Goal: Task Accomplishment & Management: Use online tool/utility

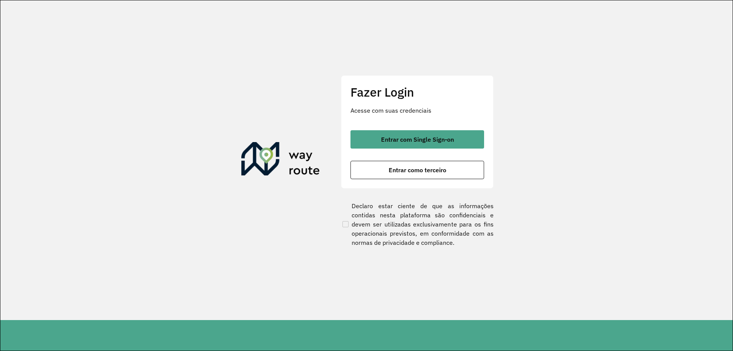
click at [383, 124] on div "Fazer Login Acesse com suas credenciais Entrar com Single Sign-on Entrar como t…" at bounding box center [417, 131] width 153 height 113
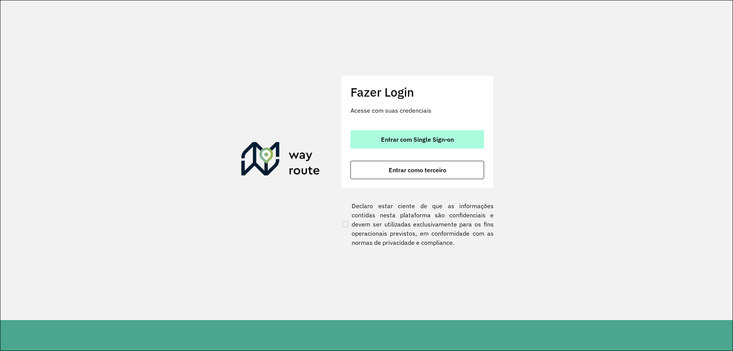
click at [379, 136] on button "Entrar com Single Sign-on" at bounding box center [418, 139] width 134 height 18
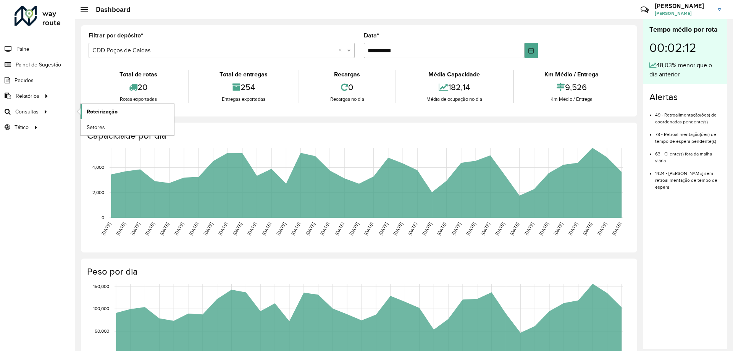
click at [87, 112] on span "Roteirização" at bounding box center [102, 112] width 31 height 8
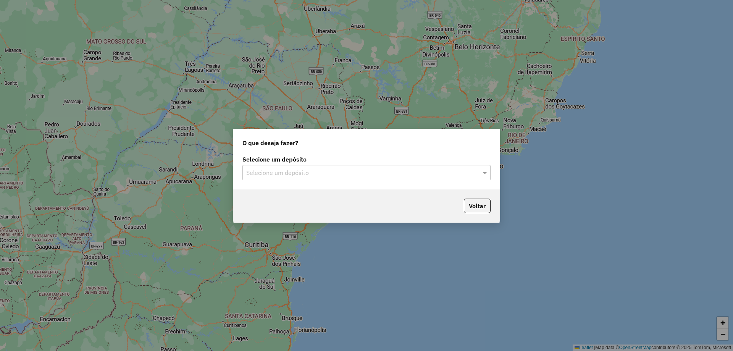
drag, startPoint x: 260, startPoint y: 179, endPoint x: 256, endPoint y: 173, distance: 7.7
click at [256, 173] on div "Selecione um depósito" at bounding box center [366, 172] width 248 height 15
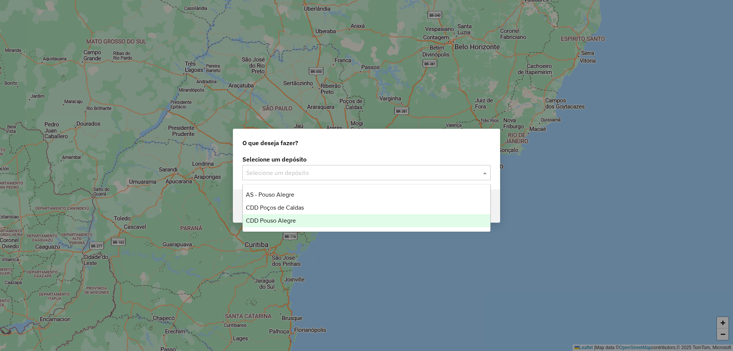
click at [285, 217] on div "CDD Pouso Alegre" at bounding box center [366, 220] width 247 height 13
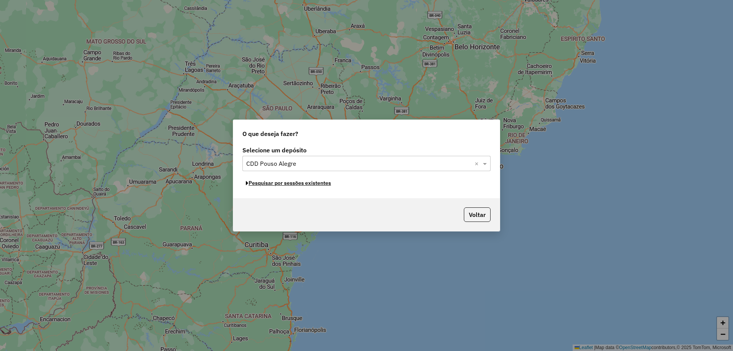
drag, startPoint x: 302, startPoint y: 183, endPoint x: 312, endPoint y: 190, distance: 12.2
click at [311, 189] on div "Selecione um depósito Selecione um depósito × CDD Pouso Alegre × Pesquisar por …" at bounding box center [366, 171] width 267 height 54
click at [309, 182] on button "Pesquisar por sessões existentes" at bounding box center [288, 183] width 92 height 12
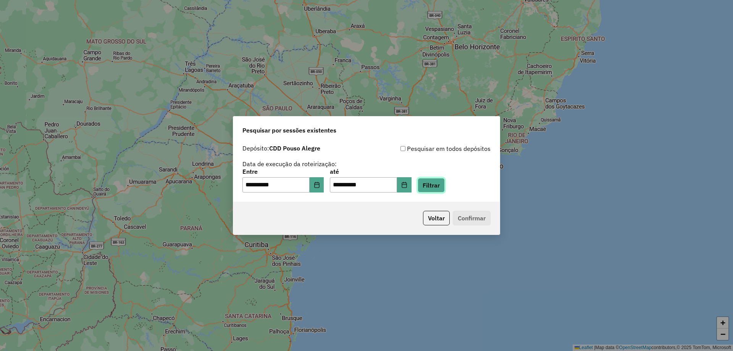
click at [436, 188] on button "Filtrar" at bounding box center [431, 185] width 27 height 15
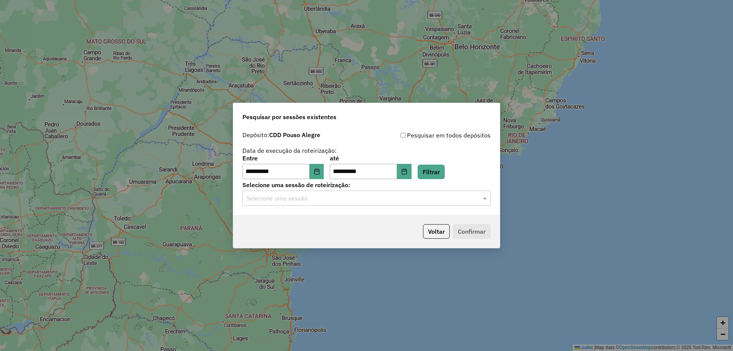
drag, startPoint x: 457, startPoint y: 186, endPoint x: 463, endPoint y: 196, distance: 12.0
click at [459, 189] on div "Selecione uma sessão de roteirização: Selecione uma sessão" at bounding box center [366, 194] width 248 height 24
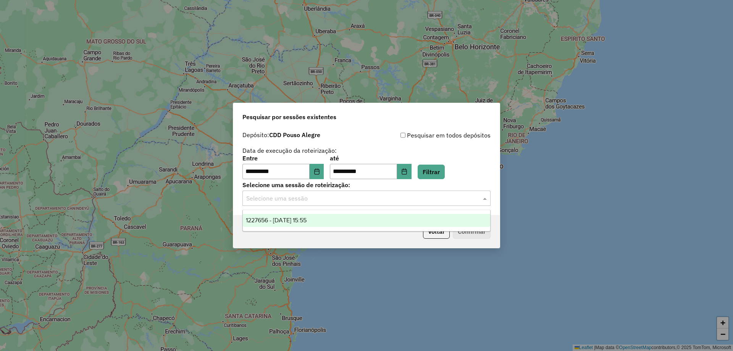
drag, startPoint x: 463, startPoint y: 196, endPoint x: 463, endPoint y: 203, distance: 6.5
click at [463, 202] on input "text" at bounding box center [358, 198] width 225 height 9
click at [409, 175] on button "Choose Date" at bounding box center [404, 171] width 15 height 15
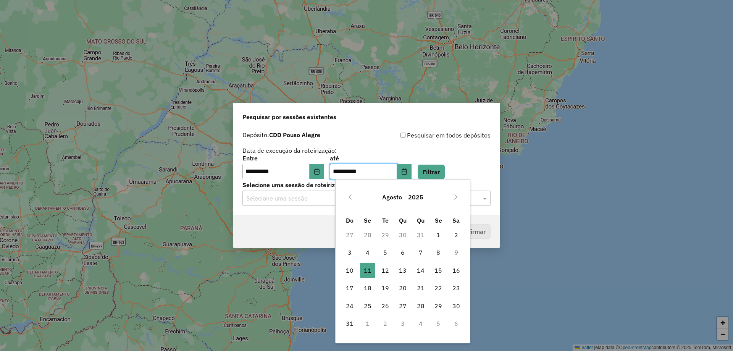
click at [389, 262] on td "12" at bounding box center [386, 271] width 18 height 18
click at [384, 267] on span "12" at bounding box center [385, 270] width 15 height 15
type input "**********"
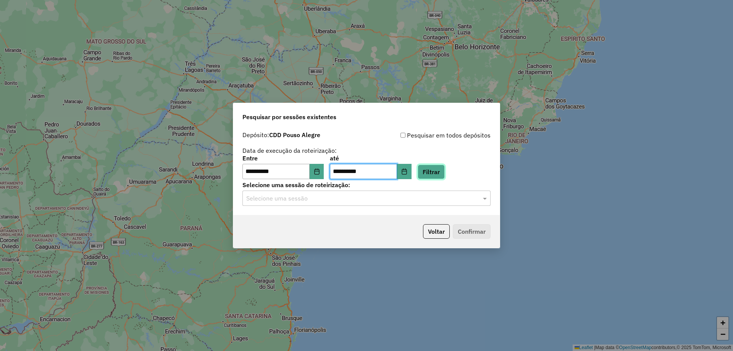
click at [443, 174] on button "Filtrar" at bounding box center [431, 172] width 27 height 15
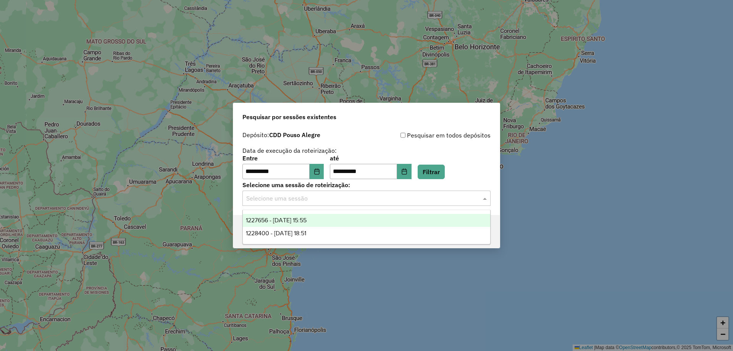
click at [344, 201] on input "text" at bounding box center [358, 198] width 225 height 9
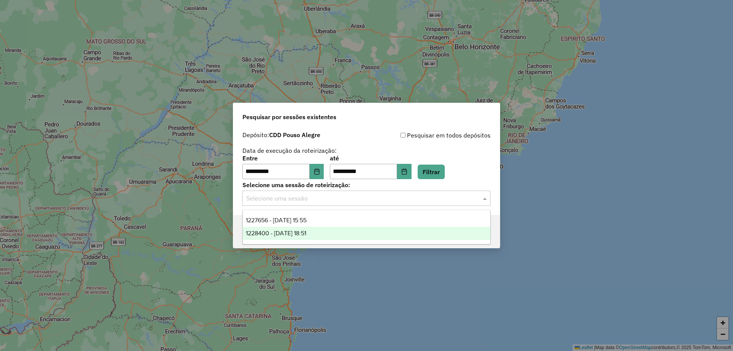
click at [329, 228] on div "1228400 - 12/08/2025 18:51" at bounding box center [366, 233] width 247 height 13
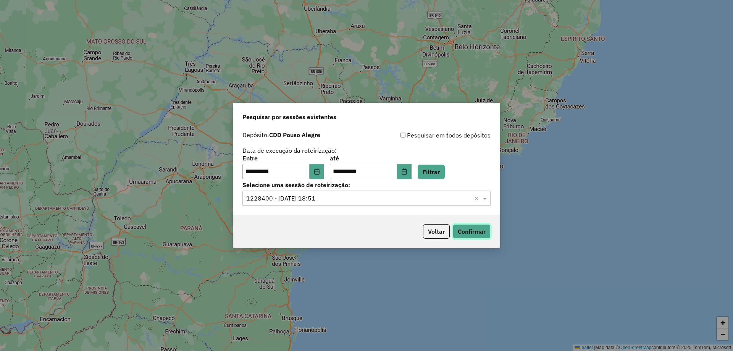
click at [476, 229] on button "Confirmar" at bounding box center [472, 231] width 38 height 15
